Goal: Transaction & Acquisition: Subscribe to service/newsletter

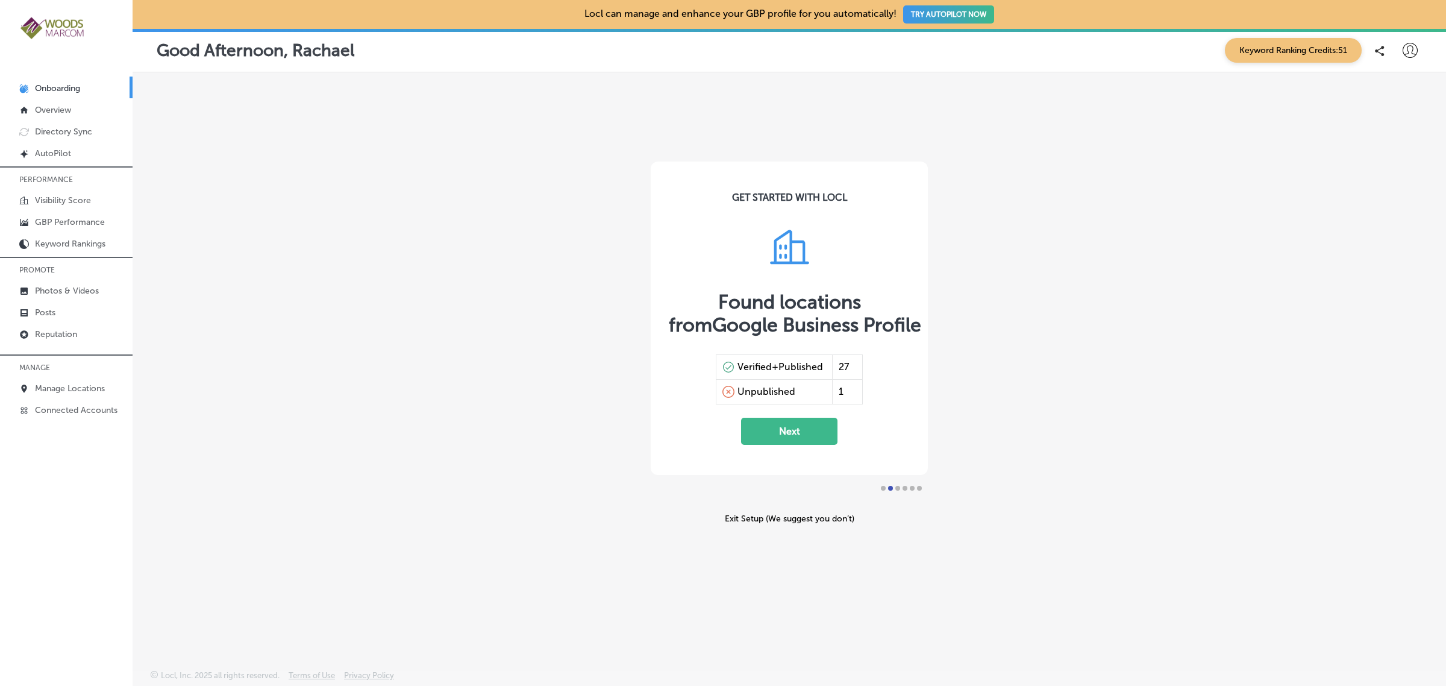
click at [1410, 52] on icon at bounding box center [1410, 50] width 15 height 15
click at [71, 389] on p "Manage Locations" at bounding box center [70, 388] width 70 height 10
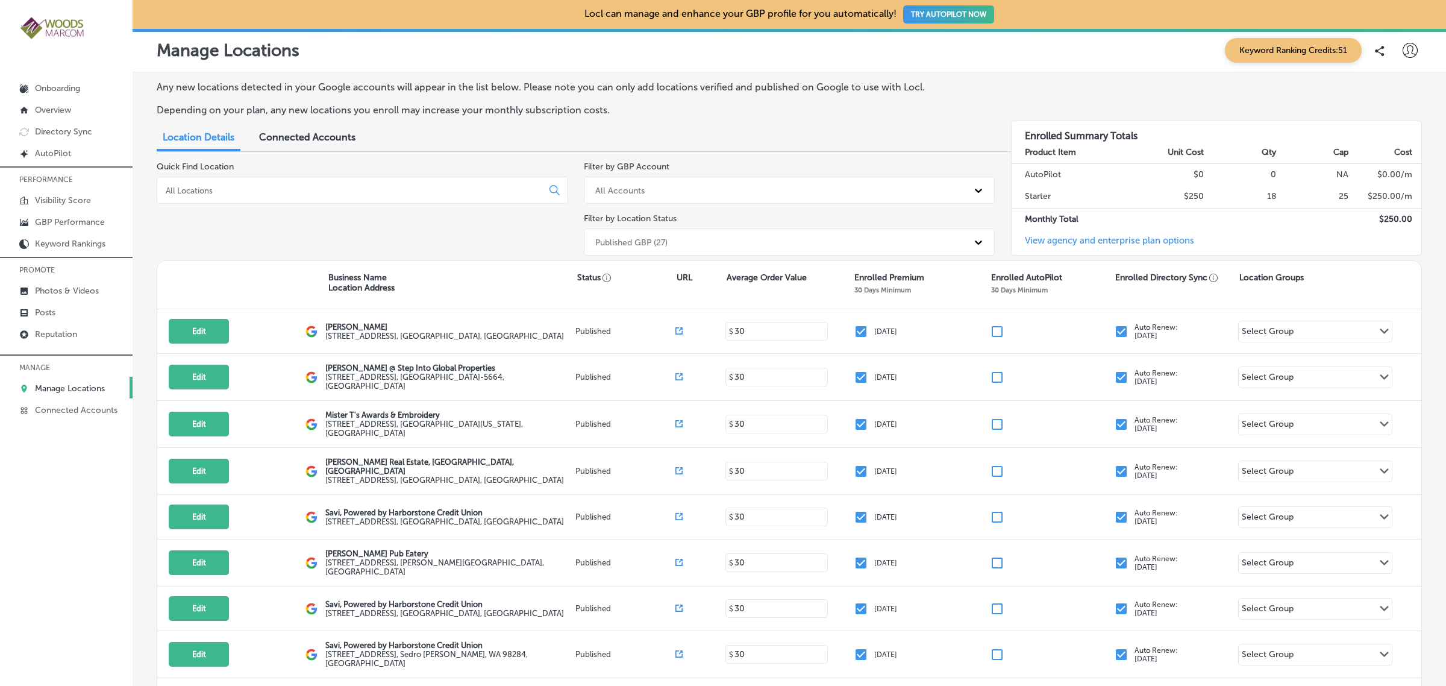
click at [1134, 242] on link "View agency and enterprise plan options" at bounding box center [1103, 245] width 183 height 20
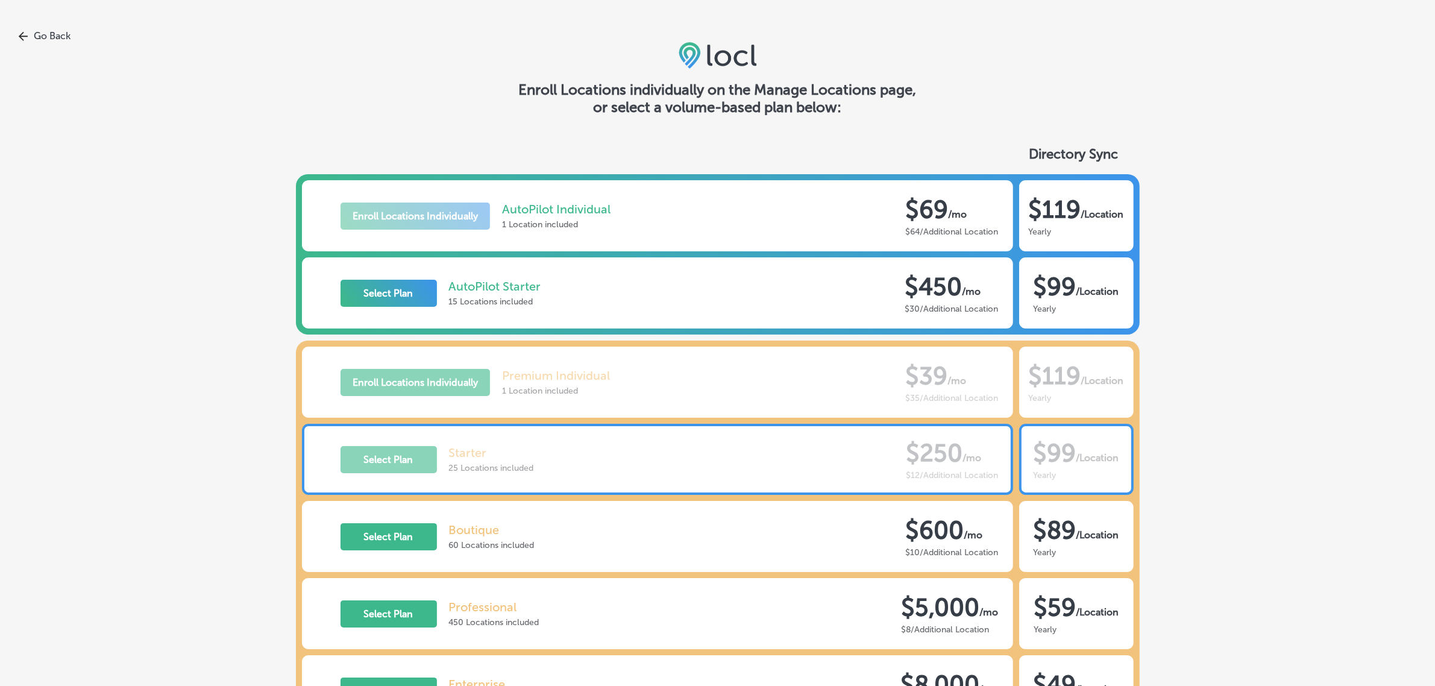
scroll to position [139, 0]
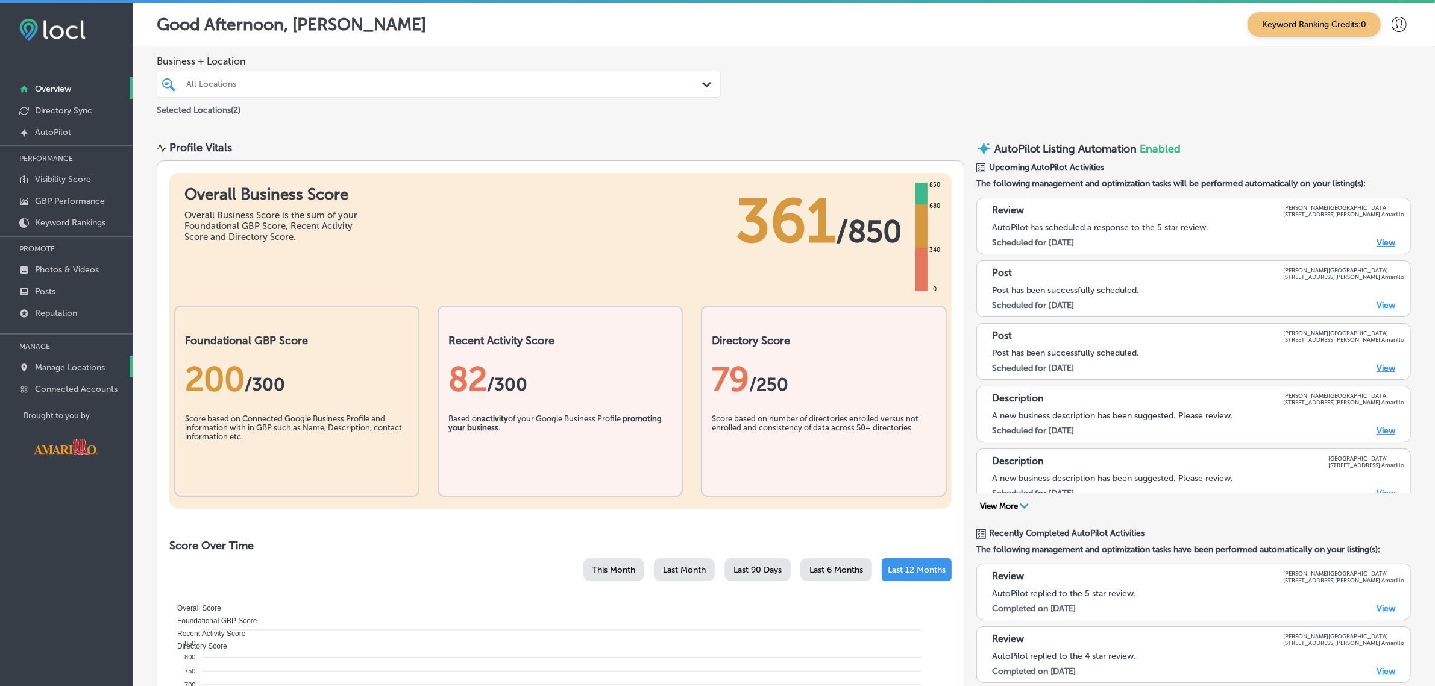
click at [101, 366] on p "Manage Locations" at bounding box center [70, 367] width 70 height 10
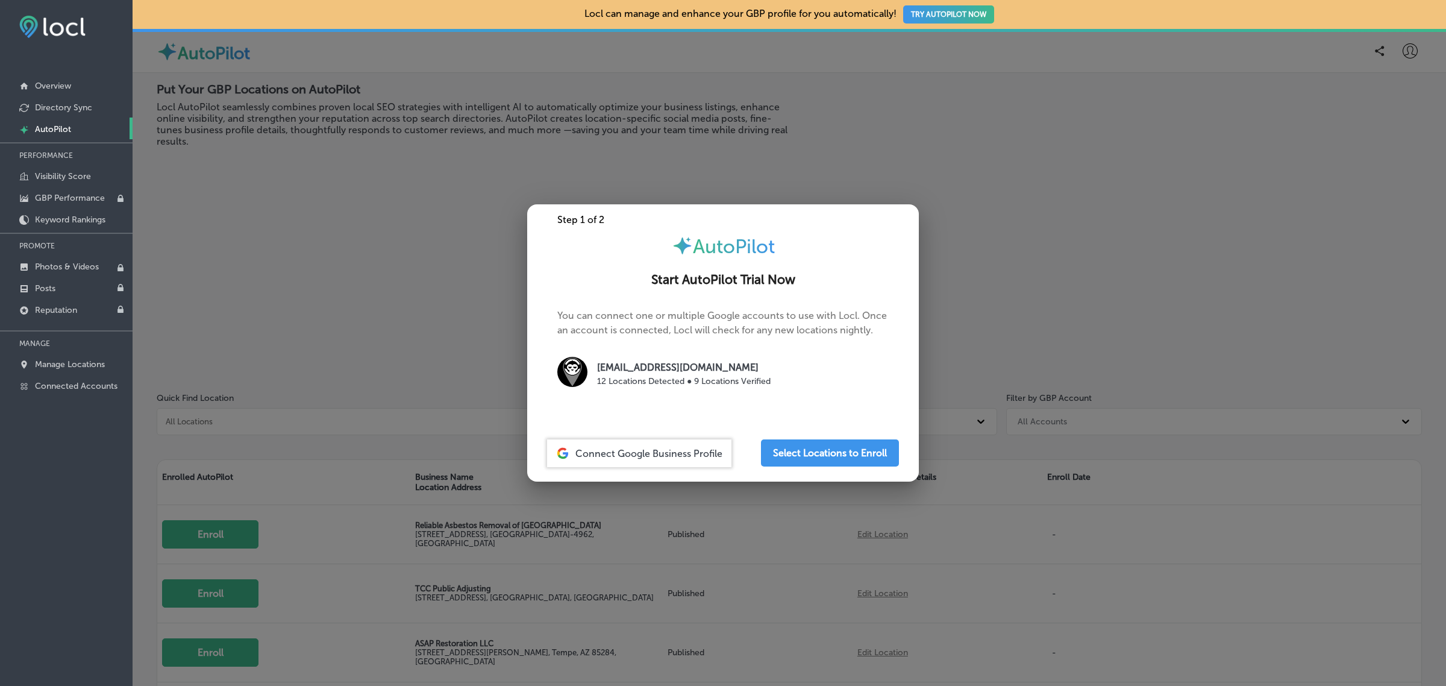
click at [387, 284] on div at bounding box center [723, 343] width 1446 height 686
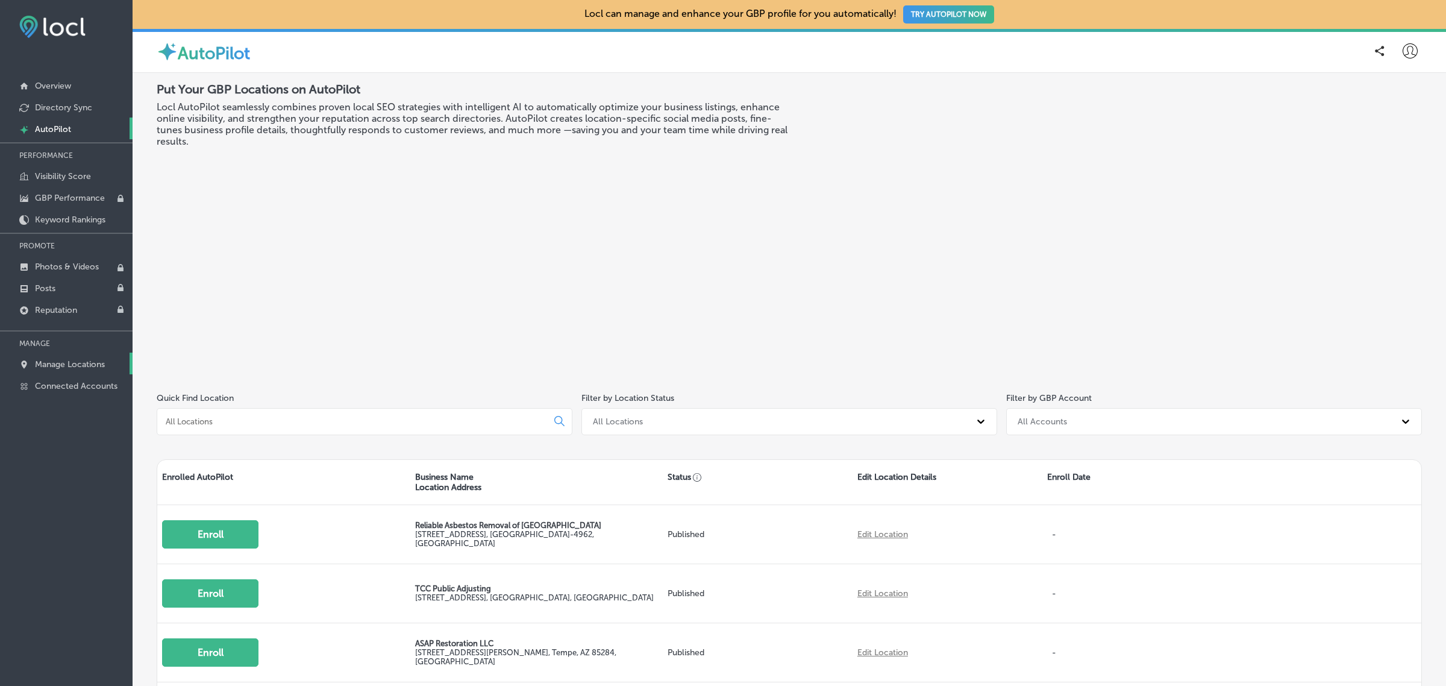
click at [49, 368] on p "Manage Locations" at bounding box center [70, 364] width 70 height 10
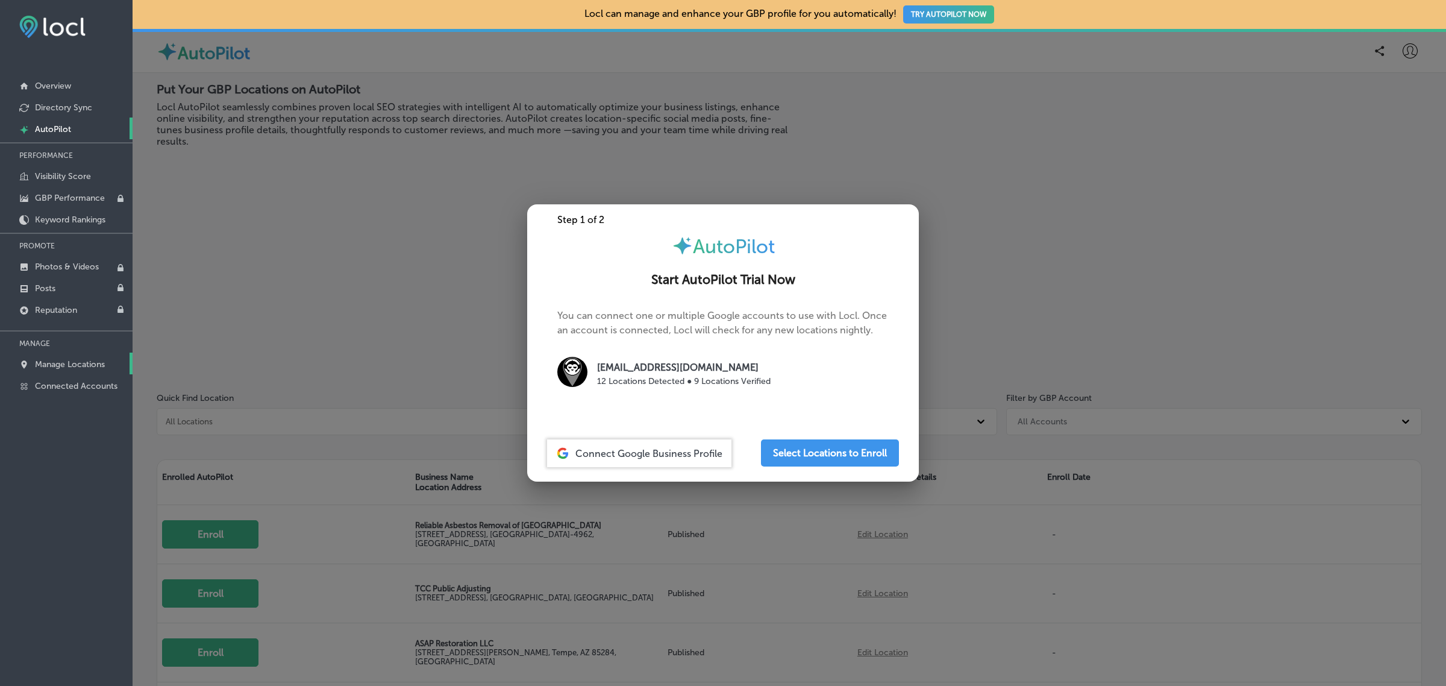
click at [66, 369] on p "Manage Locations" at bounding box center [70, 364] width 70 height 10
